Goal: Information Seeking & Learning: Learn about a topic

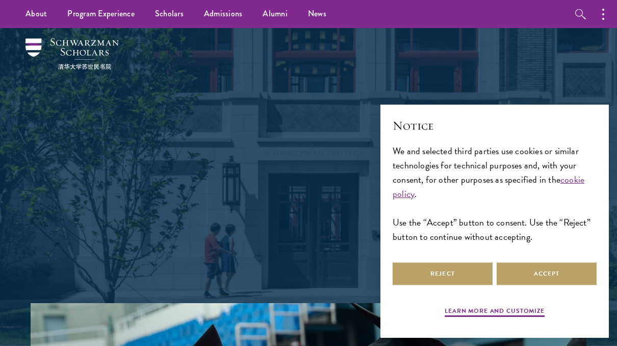
click at [545, 270] on button "Accept" at bounding box center [546, 273] width 100 height 23
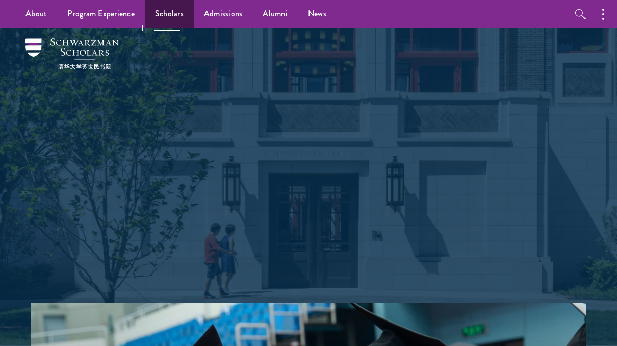
click at [159, 17] on link "Scholars" at bounding box center [169, 14] width 49 height 28
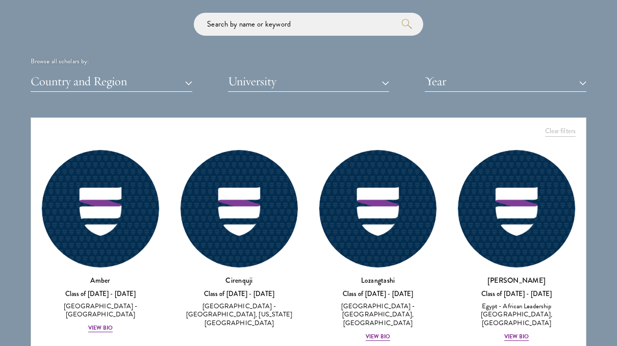
scroll to position [1274, 0]
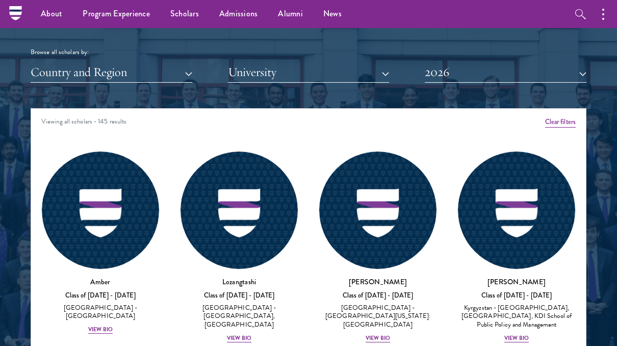
scroll to position [1172, 0]
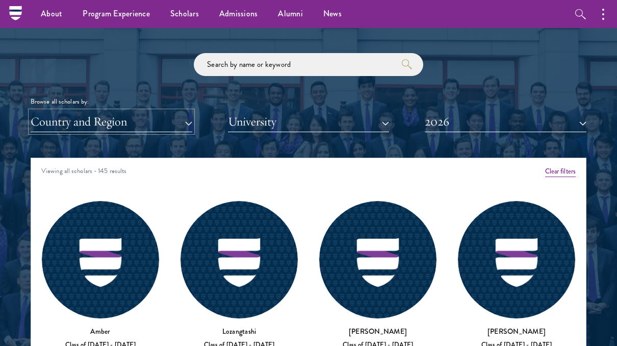
click at [128, 122] on button "Country and Region" at bounding box center [112, 121] width 162 height 21
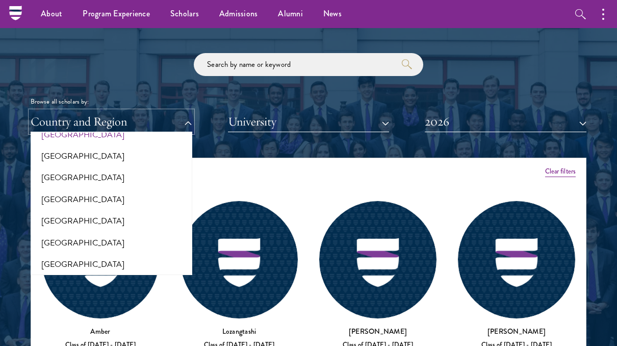
scroll to position [306, 0]
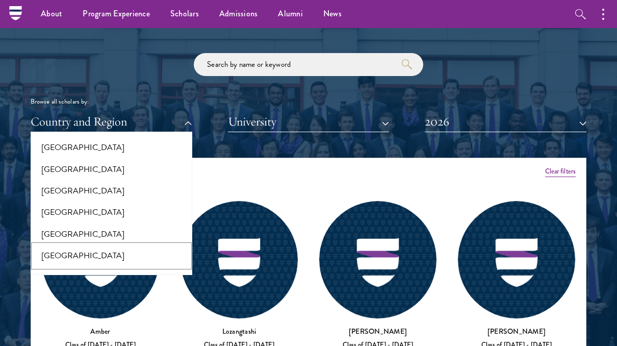
click at [74, 253] on button "[GEOGRAPHIC_DATA]" at bounding box center [111, 255] width 155 height 21
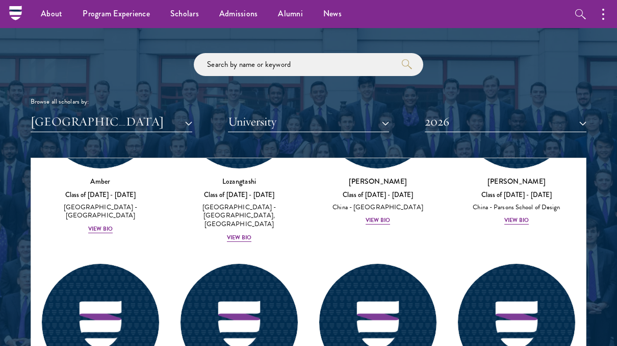
scroll to position [51, 0]
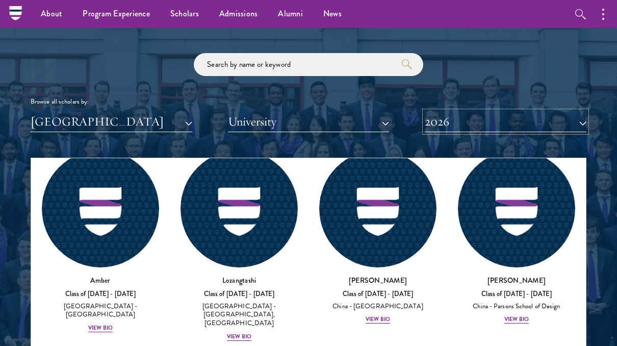
click at [468, 122] on button "2026" at bounding box center [506, 121] width 162 height 21
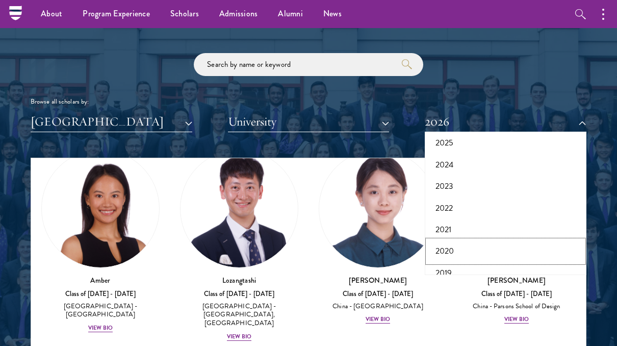
click at [457, 251] on button "2020" at bounding box center [505, 250] width 155 height 21
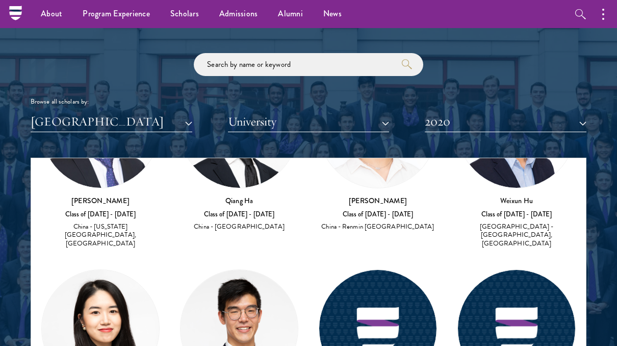
scroll to position [306, 0]
